Goal: Task Accomplishment & Management: Manage account settings

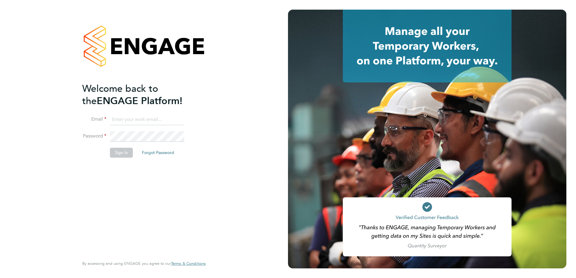
type input "[PERSON_NAME][EMAIL_ADDRESS][PERSON_NAME][DOMAIN_NAME]"
click at [125, 155] on button "Sign In" at bounding box center [121, 153] width 23 height 10
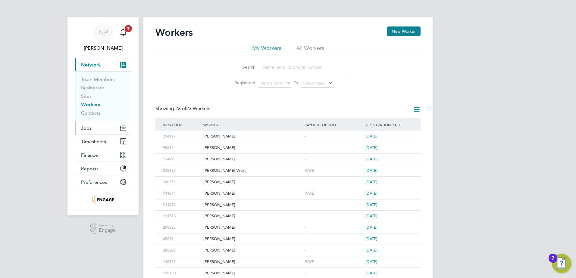
click at [89, 129] on span "Jobs" at bounding box center [86, 128] width 11 height 6
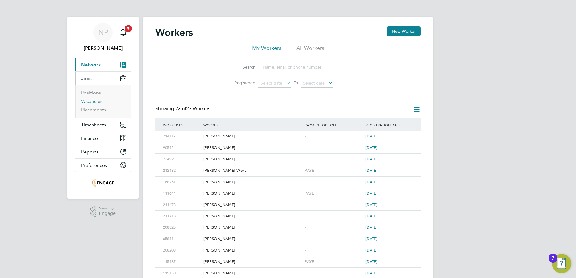
click at [89, 102] on link "Vacancies" at bounding box center [91, 101] width 21 height 6
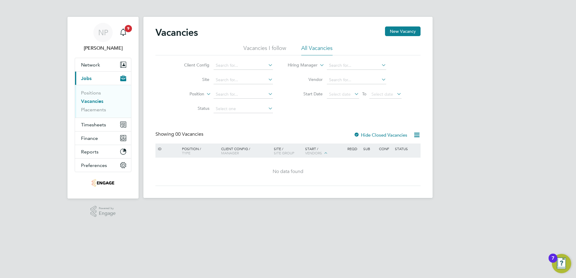
click at [355, 134] on div at bounding box center [357, 135] width 6 height 6
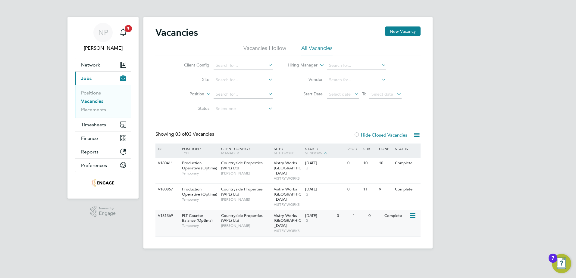
drag, startPoint x: 350, startPoint y: 214, endPoint x: 349, endPoint y: 220, distance: 5.1
click at [349, 220] on div "V181369 FLT Counter Balance (Optima) Temporary Countryside Properties (WPL) Ltd…" at bounding box center [287, 223] width 265 height 26
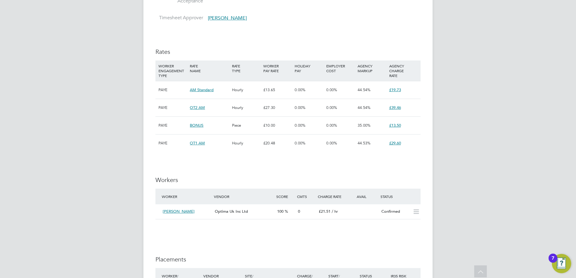
scroll to position [512, 0]
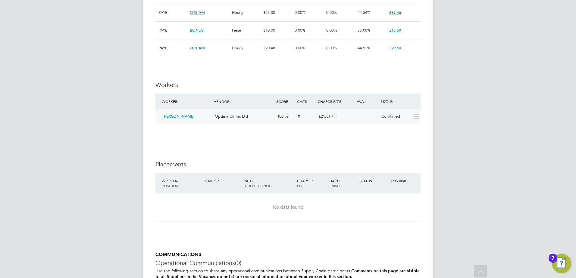
click at [417, 118] on icon at bounding box center [416, 116] width 8 height 5
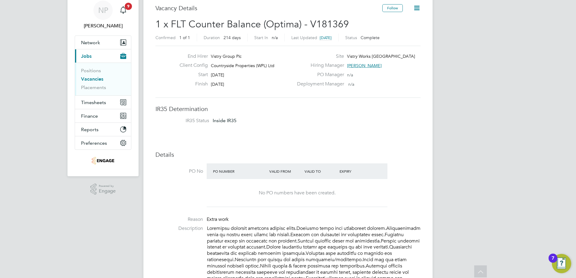
scroll to position [0, 0]
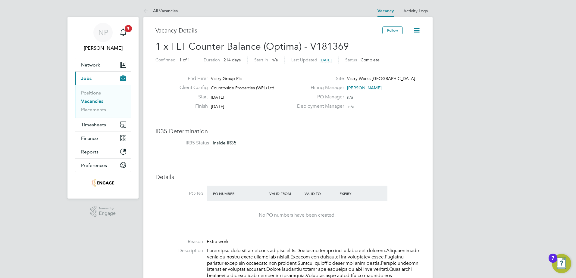
click at [418, 30] on icon at bounding box center [417, 30] width 8 height 8
click at [88, 63] on span "Network" at bounding box center [90, 65] width 19 height 6
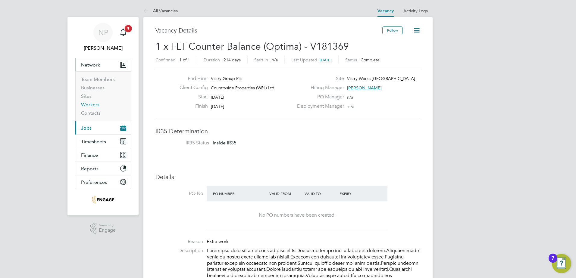
click at [87, 105] on link "Workers" at bounding box center [90, 105] width 18 height 6
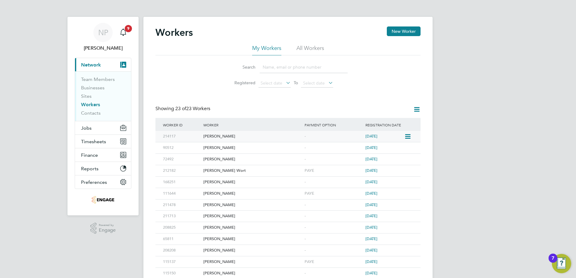
click at [409, 138] on icon at bounding box center [407, 136] width 6 height 7
click at [307, 137] on div "-" at bounding box center [333, 136] width 61 height 11
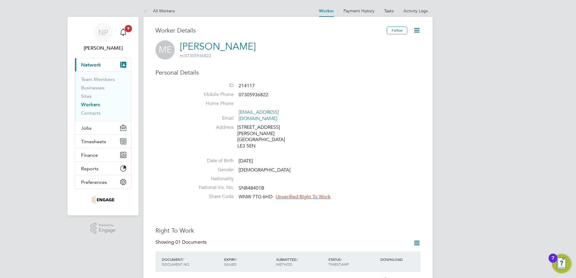
click at [417, 30] on icon at bounding box center [417, 30] width 8 height 8
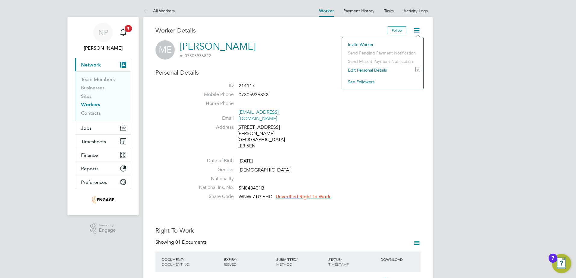
drag, startPoint x: 386, startPoint y: 139, endPoint x: 379, endPoint y: 137, distance: 7.3
click at [386, 151] on li at bounding box center [306, 151] width 229 height 1
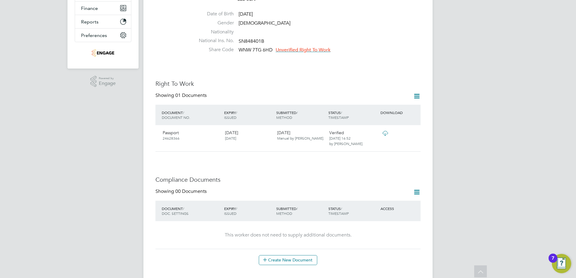
scroll to position [271, 0]
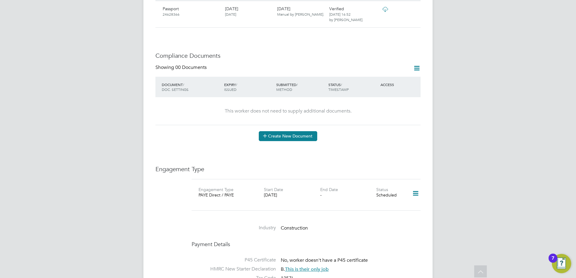
click at [284, 131] on button "Create New Document" at bounding box center [288, 136] width 58 height 10
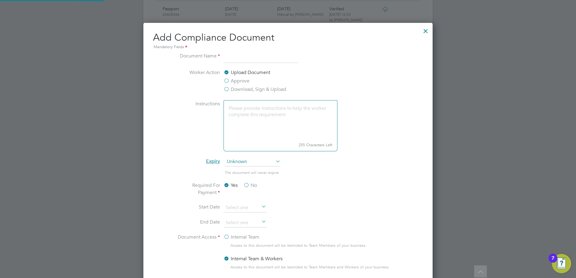
scroll to position [316, 289]
click at [240, 62] on input at bounding box center [260, 57] width 74 height 11
type input "FLT Certificate"
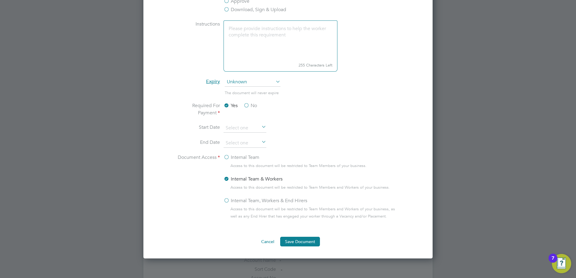
scroll to position [391, 0]
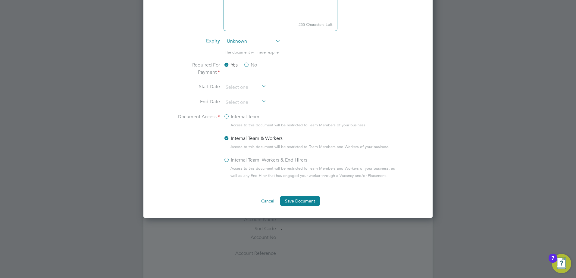
click at [246, 65] on label "No" at bounding box center [250, 64] width 14 height 7
click at [0, 0] on input "No" at bounding box center [0, 0] width 0 height 0
click at [260, 86] on icon at bounding box center [260, 87] width 0 height 8
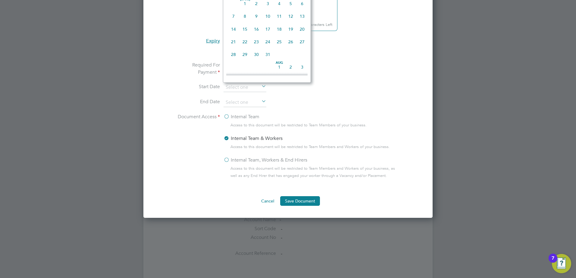
scroll to position [170, 0]
click at [269, 28] on span "2" at bounding box center [267, 24] width 11 height 11
type input "02 Oct 2025"
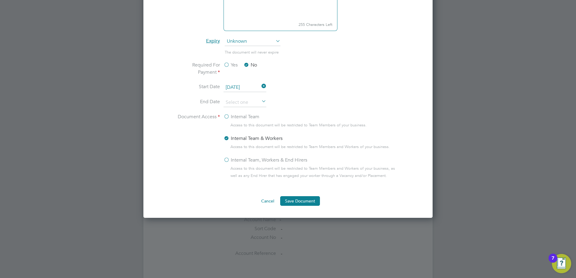
click at [260, 102] on icon at bounding box center [260, 102] width 0 height 8
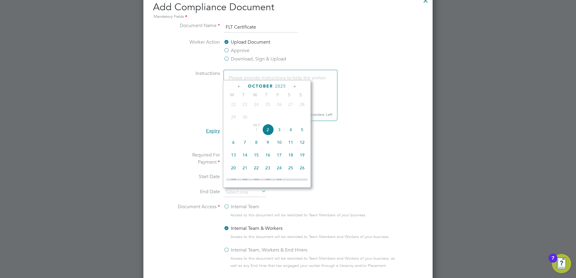
scroll to position [301, 0]
click at [276, 86] on span "2025" at bounding box center [280, 86] width 11 height 5
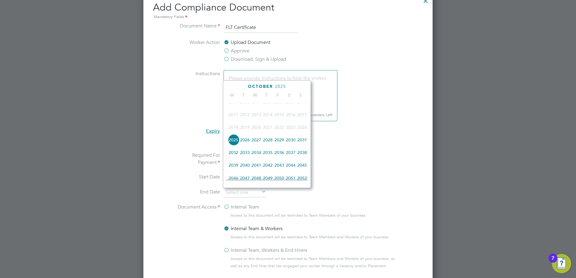
click at [245, 144] on span "2026" at bounding box center [244, 139] width 11 height 11
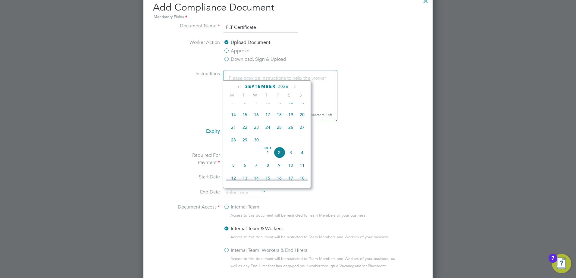
click at [279, 156] on span "2" at bounding box center [278, 152] width 11 height 11
type input "02 Oct 2026"
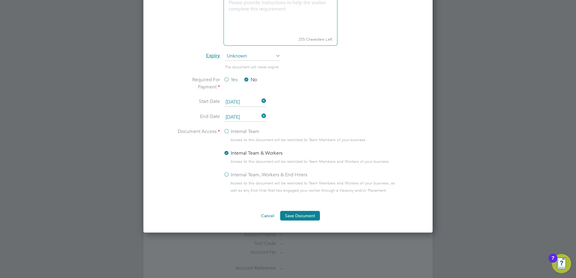
scroll to position [391, 0]
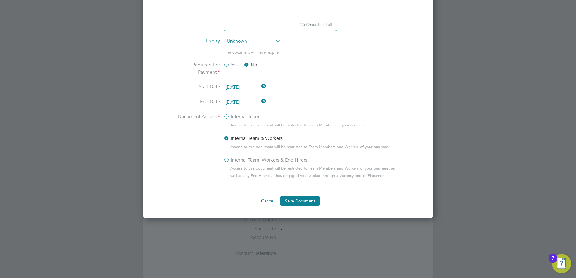
click at [226, 159] on label "Internal Team, Workers & End Hirers" at bounding box center [265, 160] width 84 height 7
click at [0, 0] on input "Internal Team, Workers & End Hirers" at bounding box center [0, 0] width 0 height 0
click at [300, 195] on ng-form "Document Name FLT Certificate Worker Action Upload Document Approve Download, S…" at bounding box center [288, 69] width 270 height 274
click at [301, 201] on button "Save Document" at bounding box center [300, 201] width 40 height 10
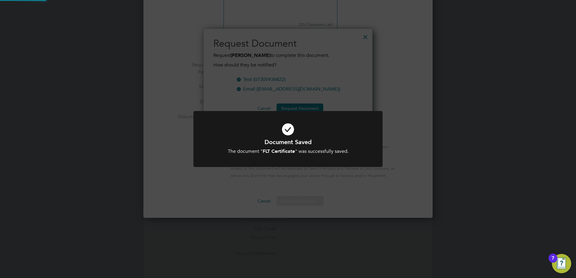
scroll to position [97, 169]
click at [389, 247] on div "Document Saved The document " FLT Certificate " was successfully saved. Cancel …" at bounding box center [288, 139] width 576 height 278
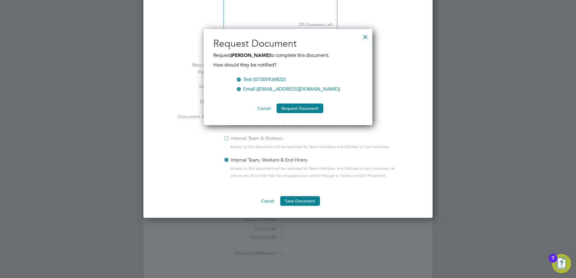
click at [266, 109] on button "Cancel" at bounding box center [264, 109] width 23 height 10
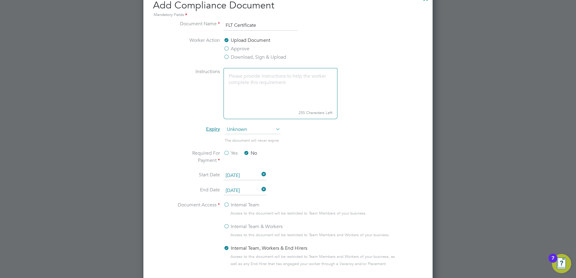
scroll to position [211, 0]
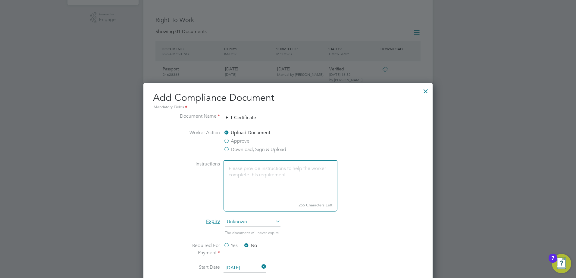
click at [227, 140] on label "Approve" at bounding box center [236, 141] width 26 height 7
click at [0, 0] on input "Approve" at bounding box center [0, 0] width 0 height 0
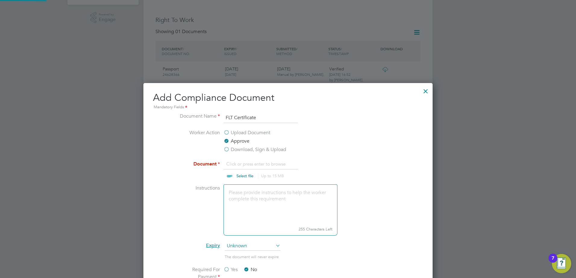
scroll to position [9, 75]
click at [228, 164] on input "file" at bounding box center [250, 169] width 95 height 18
type input "C:\fakepath\Certificate.pdf"
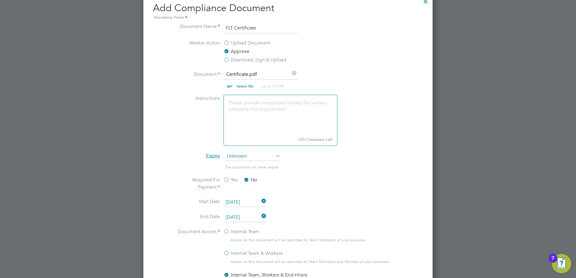
scroll to position [301, 0]
click at [239, 153] on span "Unknown" at bounding box center [253, 155] width 56 height 9
click at [242, 195] on li "Specific date" at bounding box center [252, 196] width 56 height 8
click at [248, 167] on span "Entered manually by user" at bounding box center [247, 166] width 44 height 5
click at [257, 154] on span "Specific date" at bounding box center [253, 155] width 56 height 9
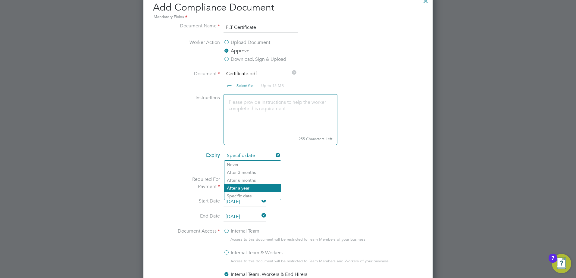
click at [241, 188] on li "After a year" at bounding box center [252, 188] width 56 height 8
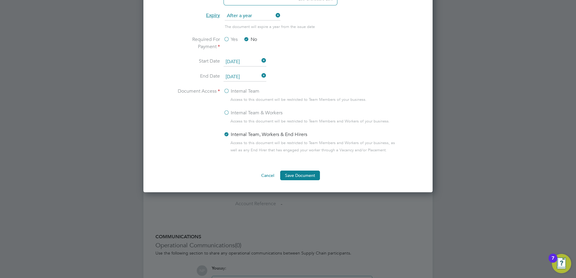
scroll to position [452, 0]
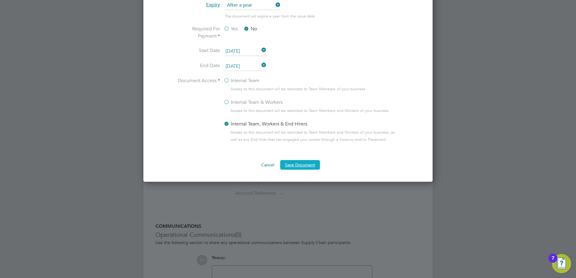
click at [305, 161] on button "Save Document" at bounding box center [300, 165] width 40 height 10
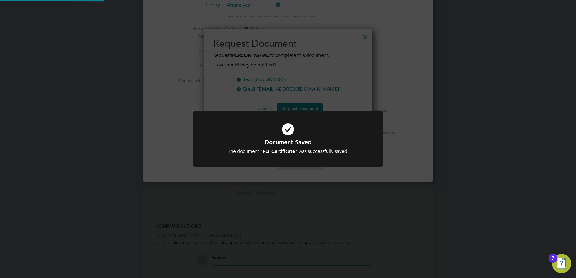
scroll to position [97, 169]
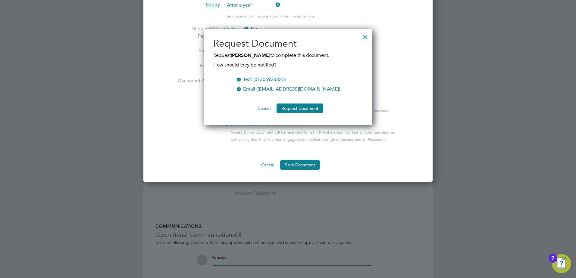
click at [242, 79] on div at bounding box center [239, 79] width 6 height 6
click at [295, 108] on button "Request Document" at bounding box center [299, 109] width 47 height 10
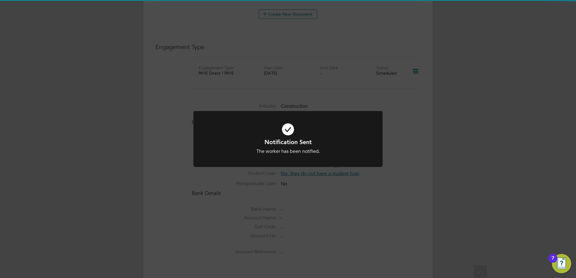
scroll to position [452, 0]
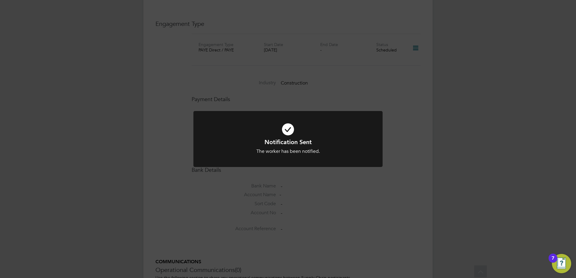
click at [336, 214] on div "Notification Sent The worker has been notified. Cancel Okay" at bounding box center [288, 139] width 576 height 278
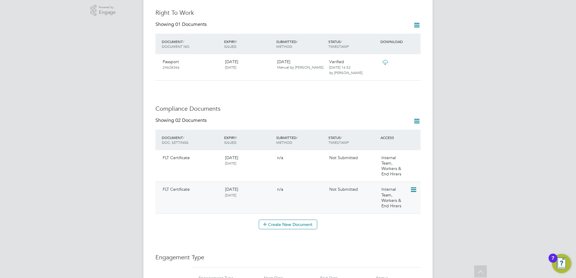
scroll to position [211, 0]
